Goal: Navigation & Orientation: Find specific page/section

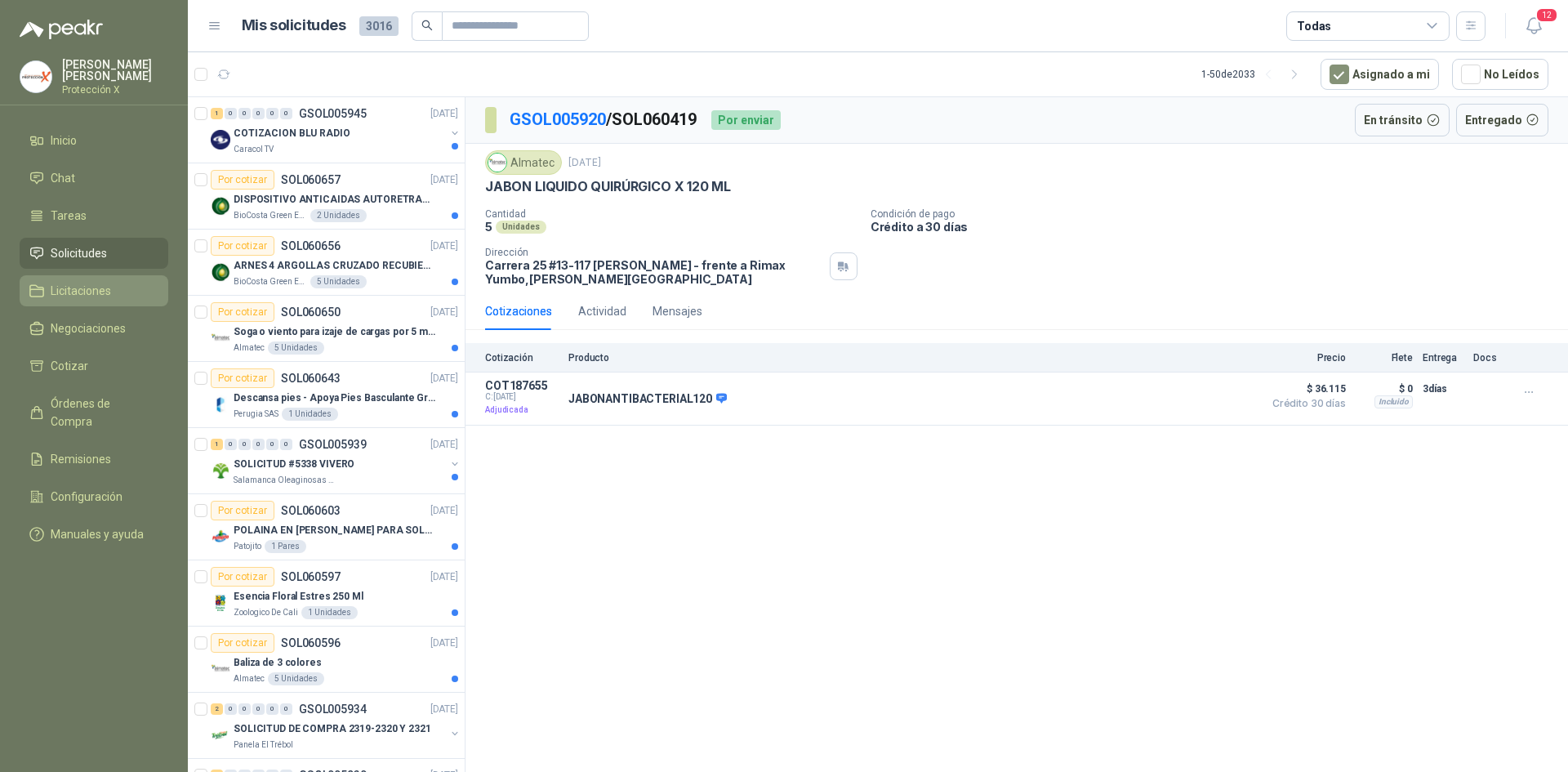
click at [117, 289] on li "Licitaciones" at bounding box center [94, 291] width 130 height 18
click at [111, 240] on link "Solicitudes" at bounding box center [94, 253] width 149 height 31
click at [92, 200] on link "Tareas" at bounding box center [94, 215] width 149 height 31
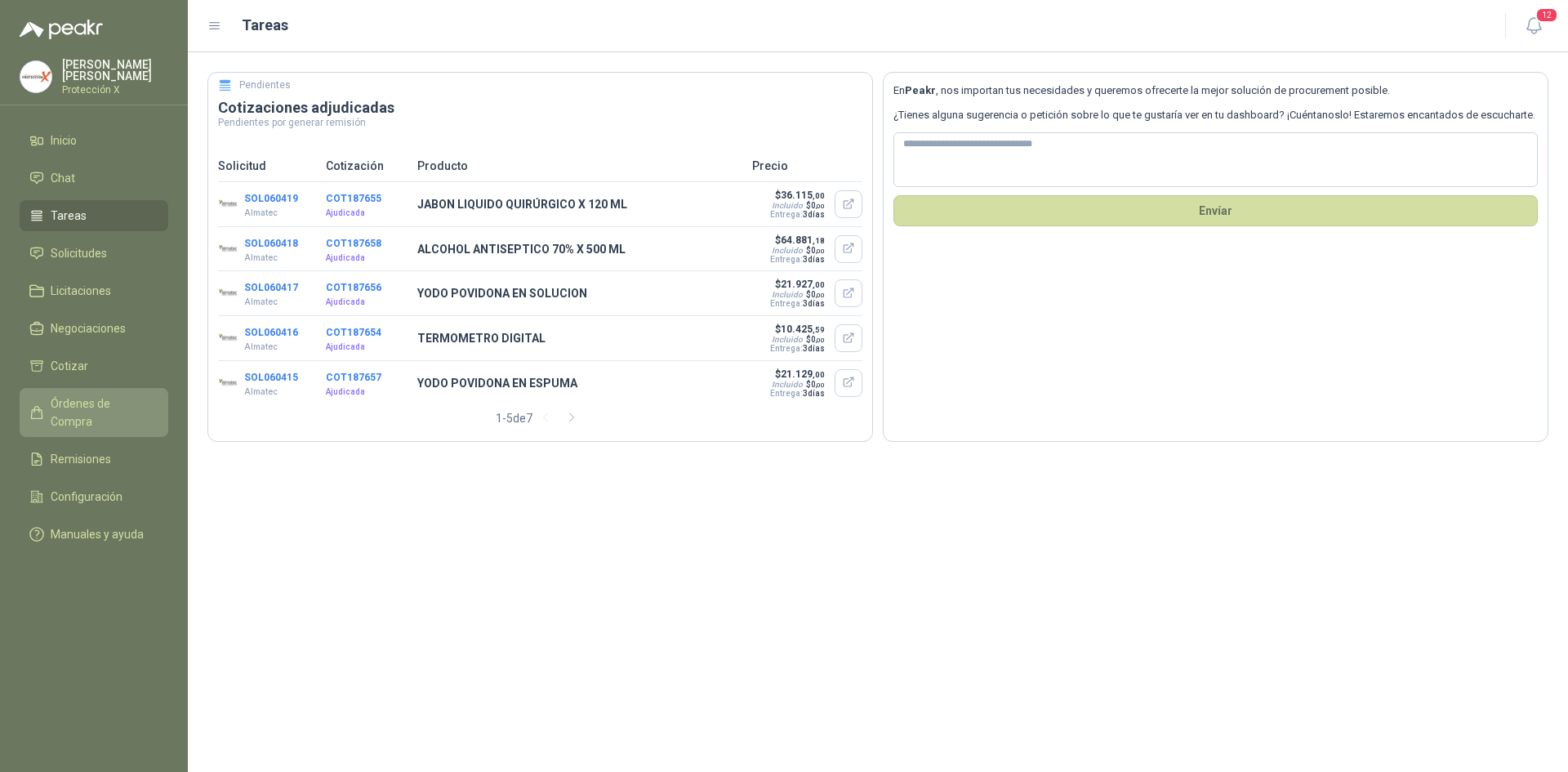
click at [88, 395] on span "Órdenes de Compra" at bounding box center [102, 412] width 102 height 36
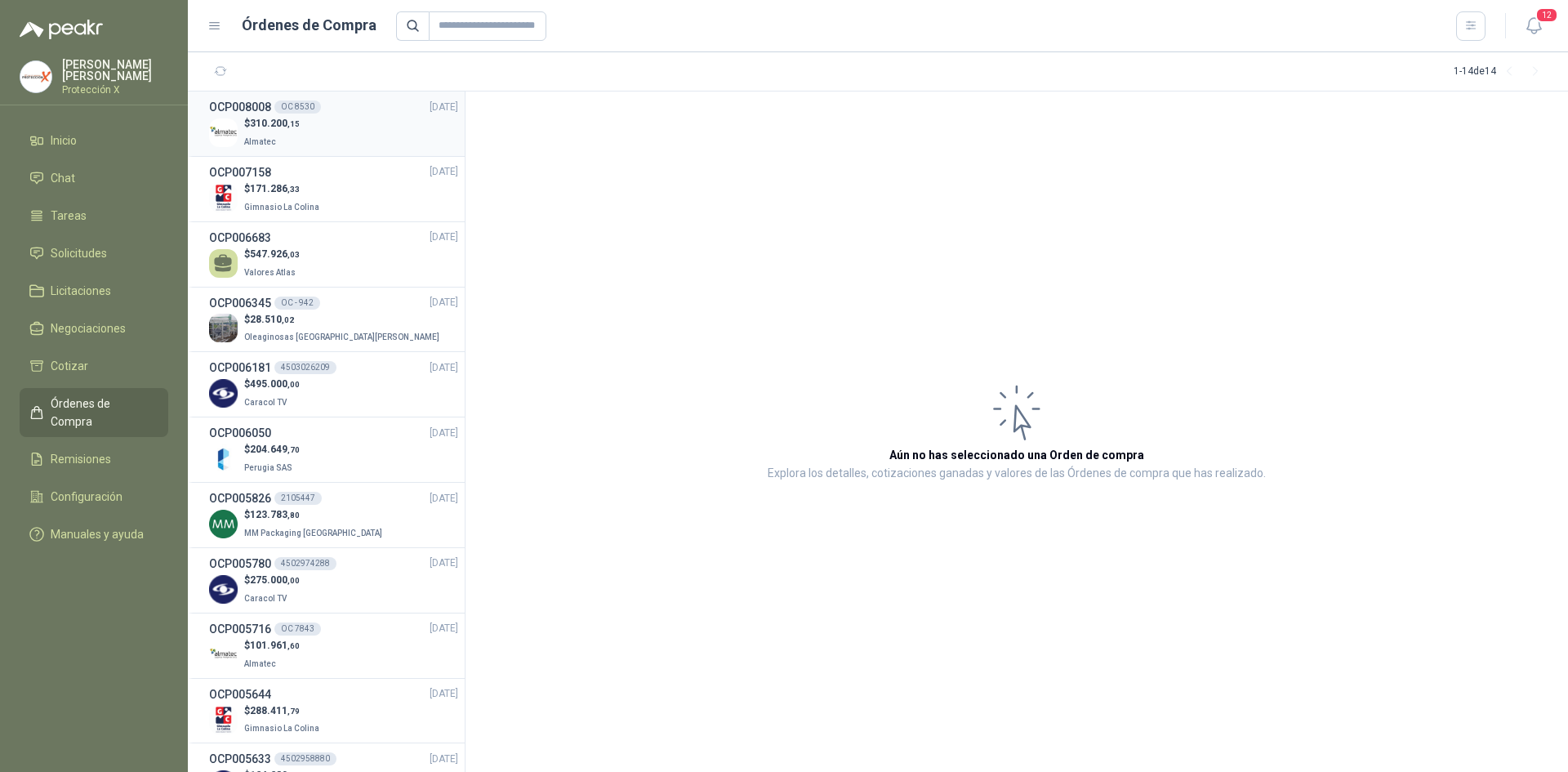
click at [265, 130] on p "$ 310.200 ,15" at bounding box center [271, 124] width 55 height 16
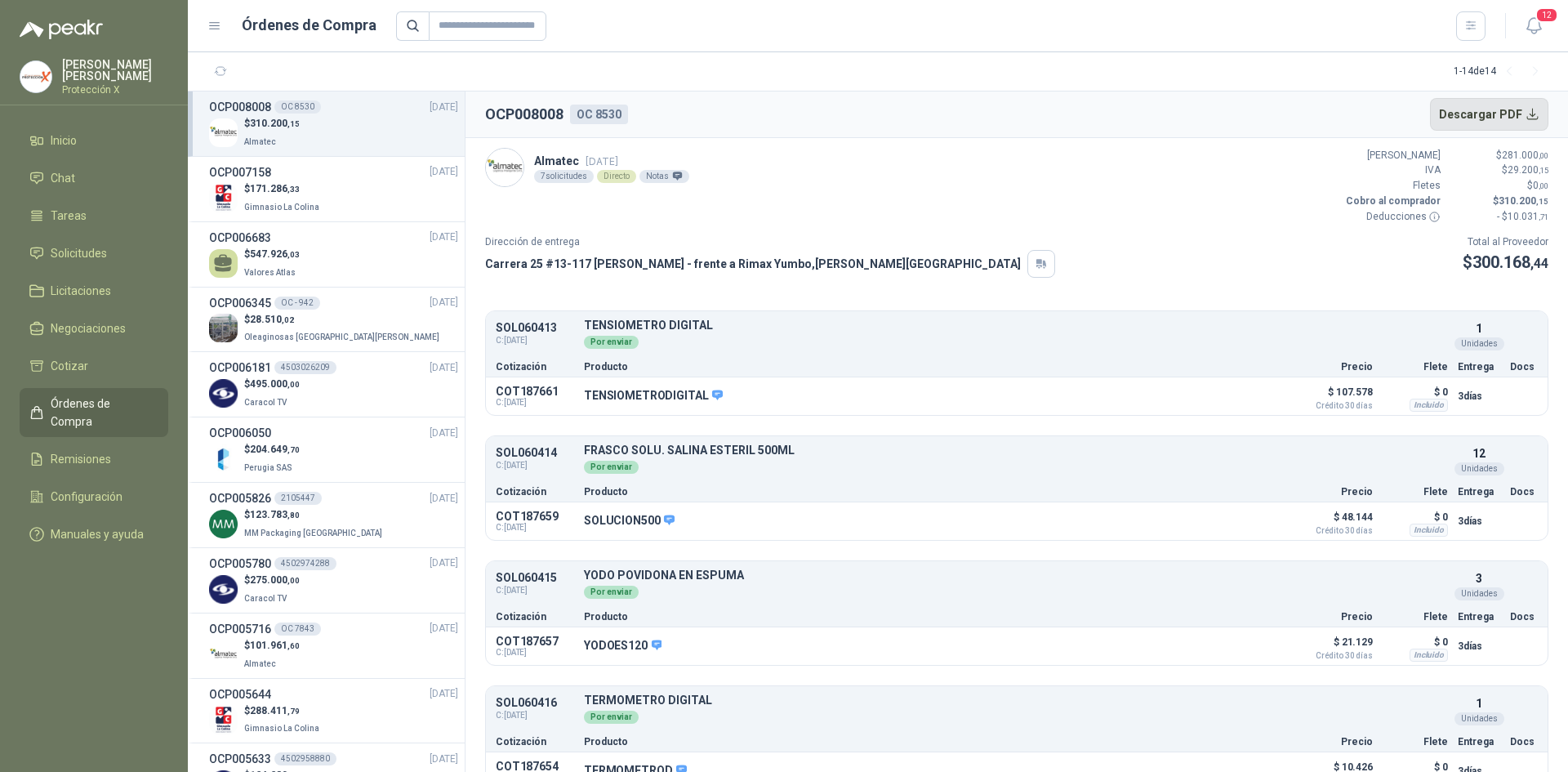
click at [1522, 127] on button "Descargar PDF" at bounding box center [1490, 114] width 119 height 32
click at [343, 215] on li "OCP007158 [DATE] $ 171.286 ,33 Gimnasio La Colina" at bounding box center [326, 189] width 276 height 66
click at [349, 201] on div "$ 171.286 ,33 Gimnasio La Colina" at bounding box center [333, 198] width 249 height 33
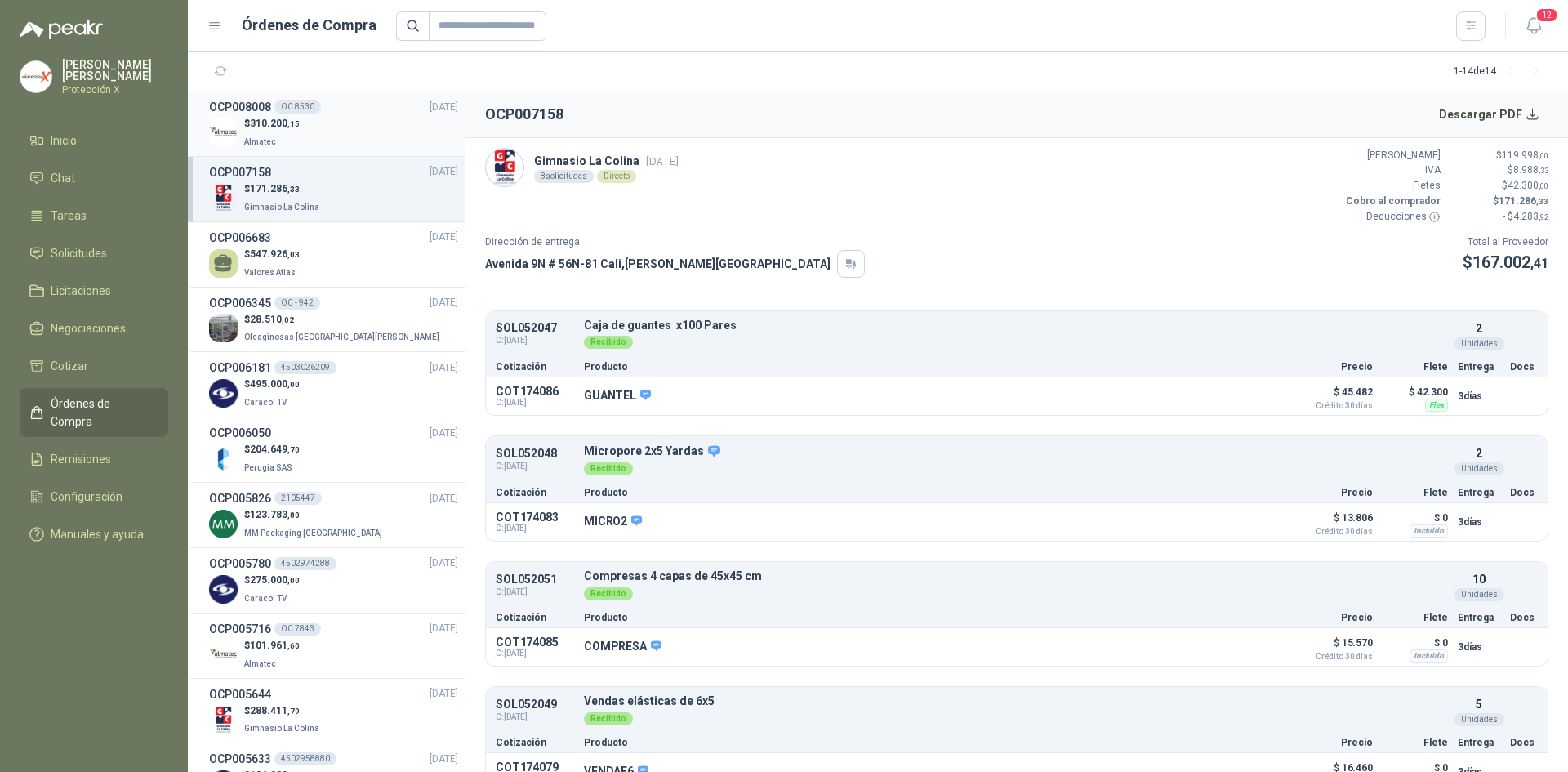
click at [371, 116] on div "$ 310.200 ,15 Almatec" at bounding box center [333, 133] width 249 height 33
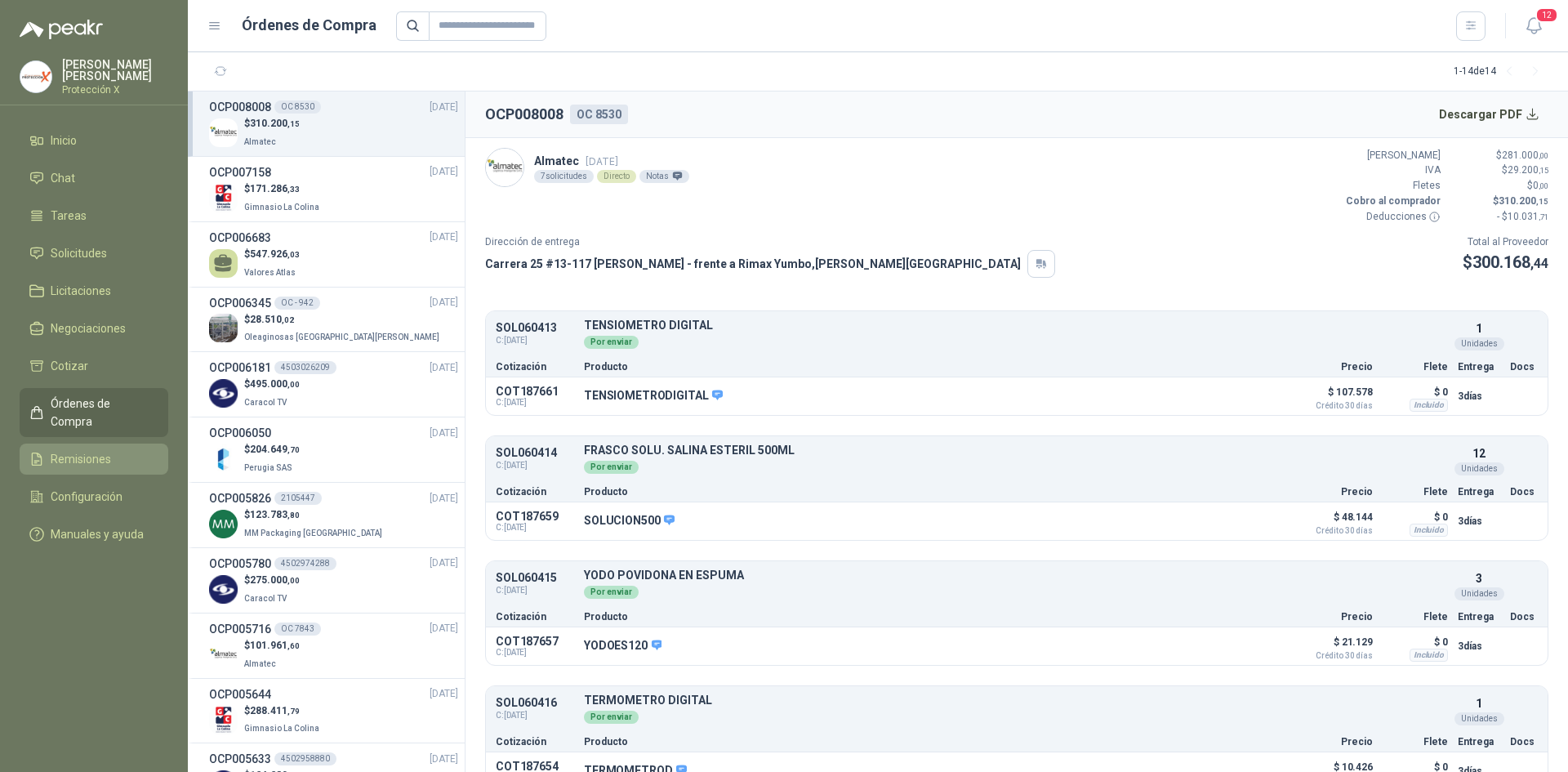
click at [57, 450] on span "Remisiones" at bounding box center [80, 459] width 60 height 18
